Goal: Communication & Community: Answer question/provide support

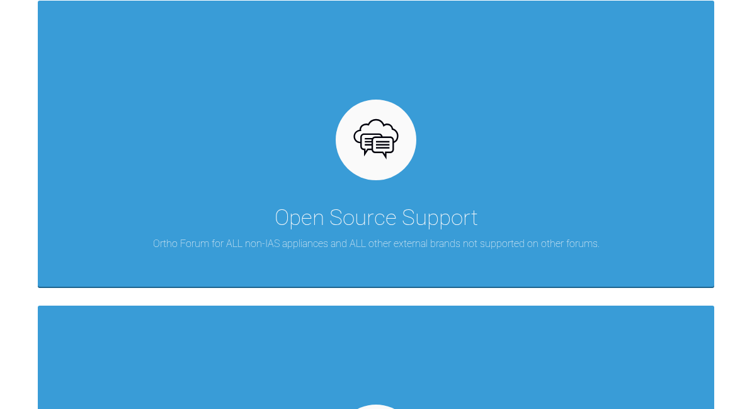
click at [374, 135] on img at bounding box center [376, 140] width 48 height 48
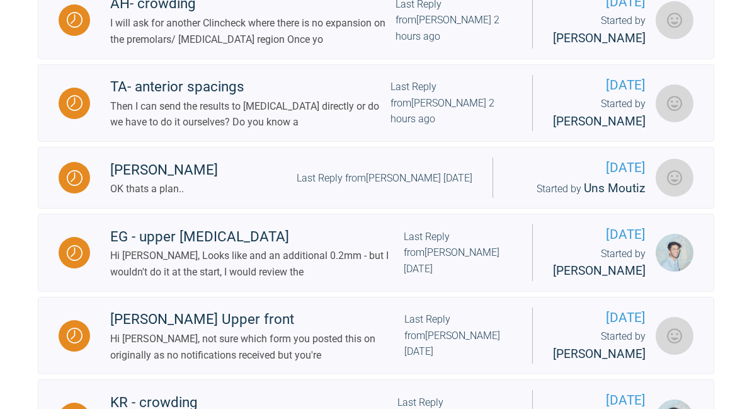
scroll to position [1357, 0]
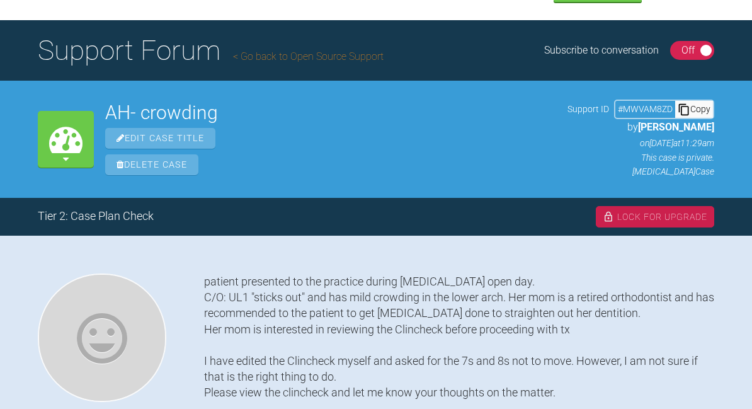
scroll to position [62, 0]
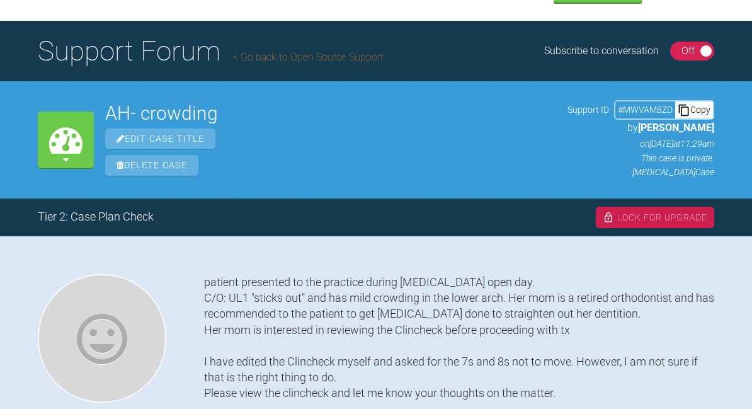
click at [352, 54] on link "Go back to Open Source Support" at bounding box center [308, 57] width 151 height 12
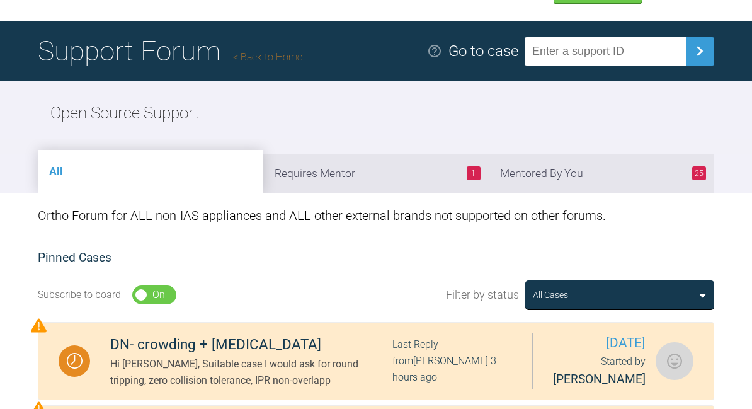
click at [634, 47] on input "text" at bounding box center [605, 51] width 161 height 28
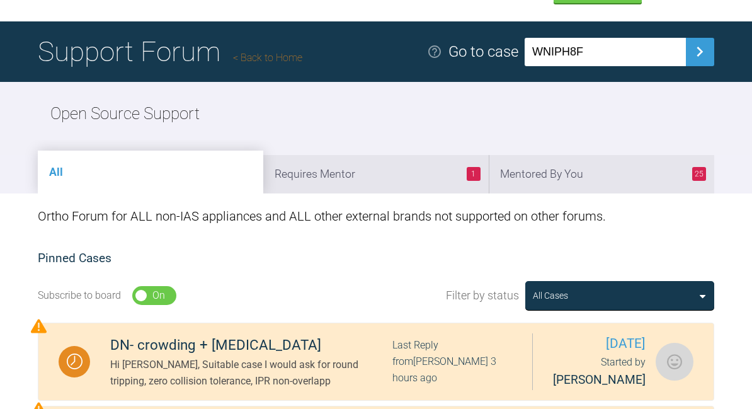
type input "WNIPH8FI"
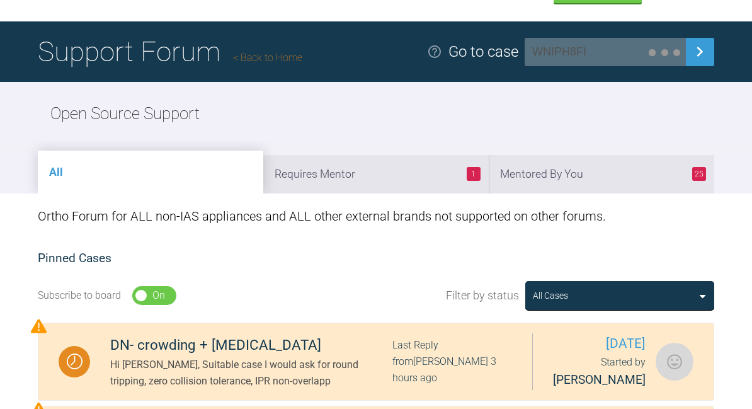
scroll to position [62, 0]
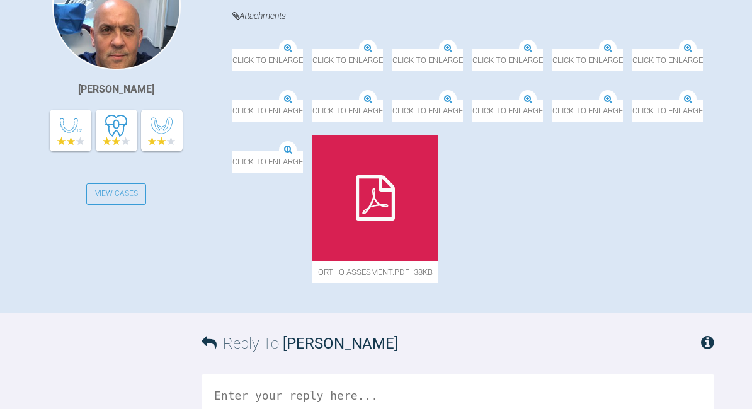
scroll to position [394, 0]
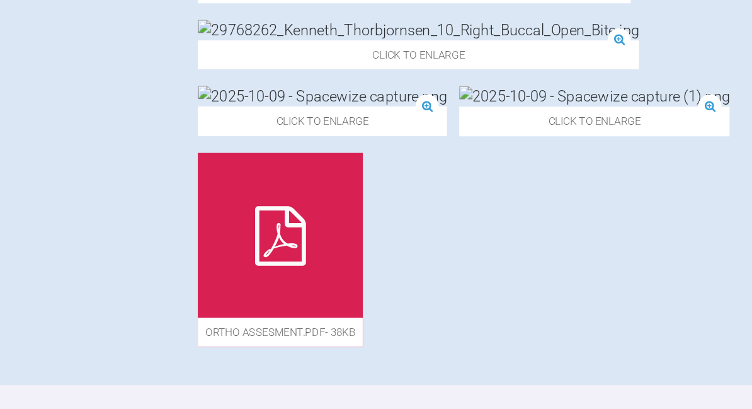
scroll to position [881, 0]
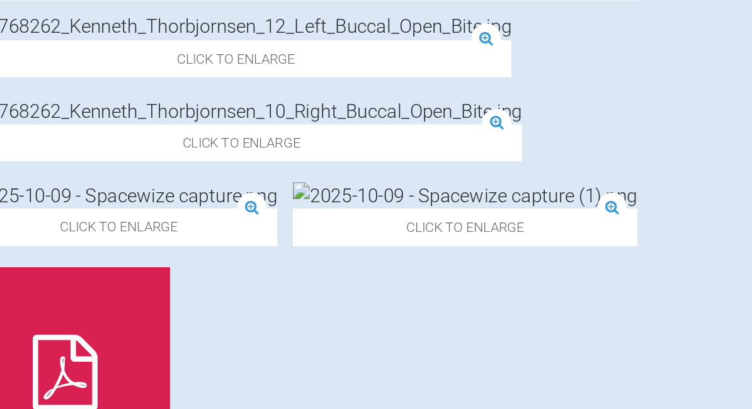
scroll to position [876, 0]
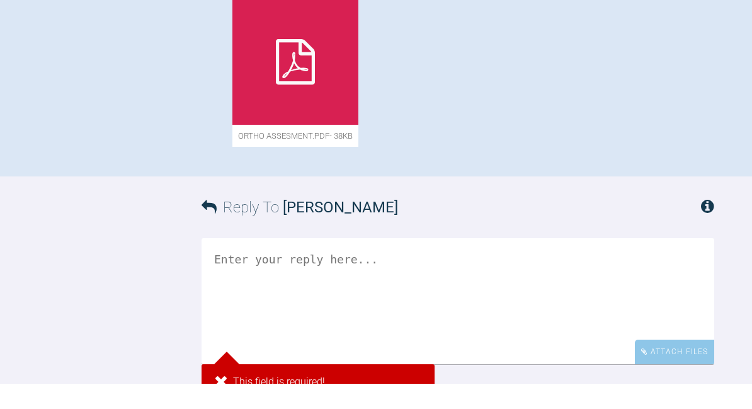
click at [580, 278] on textarea at bounding box center [458, 326] width 513 height 126
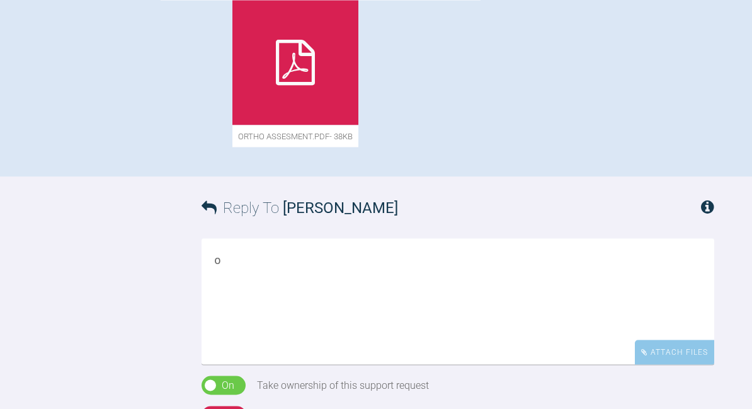
scroll to position [1037, 0]
click at [525, 265] on textarea "obvi" at bounding box center [458, 302] width 513 height 126
click at [396, 273] on textarea "obvi" at bounding box center [458, 302] width 513 height 126
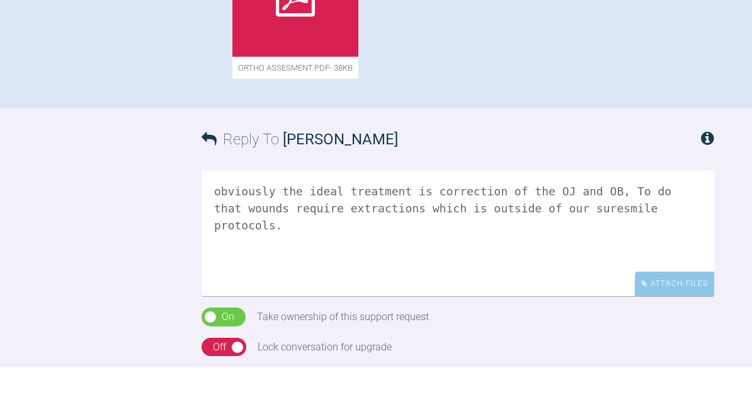
scroll to position [1066, 0]
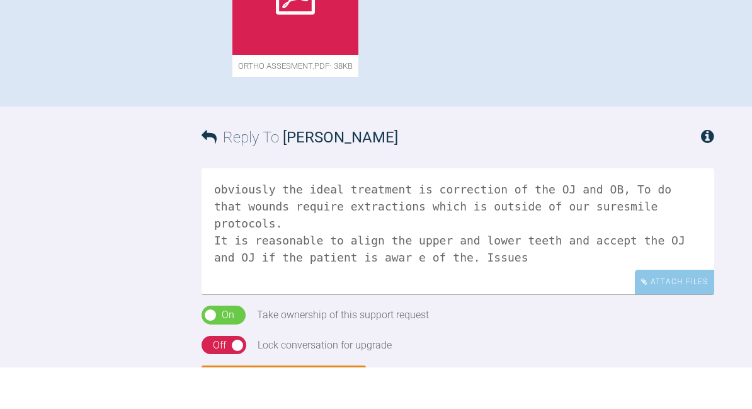
click at [246, 242] on textarea "obviously the ideal treatment is correction of the OJ and OB, To do that wounds…" at bounding box center [458, 273] width 513 height 126
click at [543, 277] on textarea "obviously the ideal treatment is correction of the OJ and OB, To do that wounds…" at bounding box center [458, 273] width 513 height 126
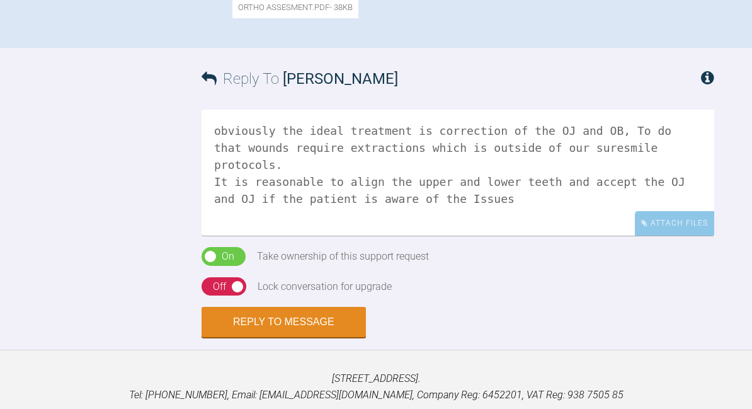
click at [593, 159] on textarea "obviously the ideal treatment is correction of the OJ and OB, To do that wounds…" at bounding box center [458, 173] width 513 height 126
type textarea "obviously the ideal treatment is correction of the OJ and OB, To do that wounds…"
click at [300, 314] on button "Reply to Message" at bounding box center [284, 322] width 164 height 30
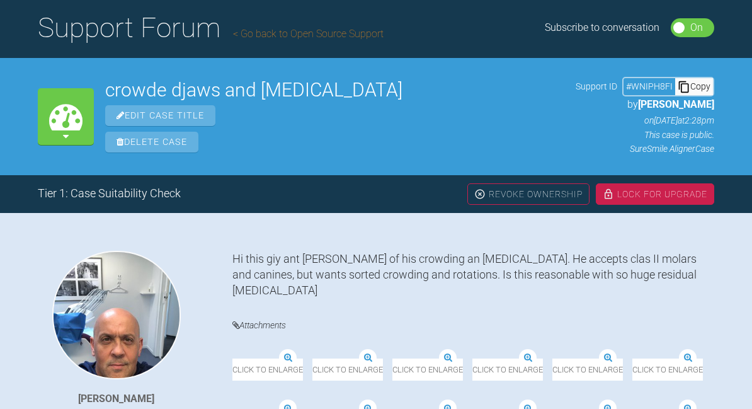
scroll to position [0, 0]
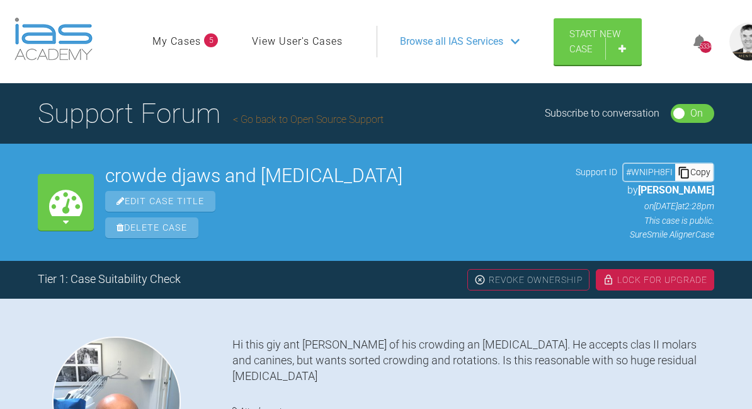
click at [376, 123] on link "Go back to Open Source Support" at bounding box center [308, 119] width 151 height 12
